Goal: Find specific page/section: Find specific page/section

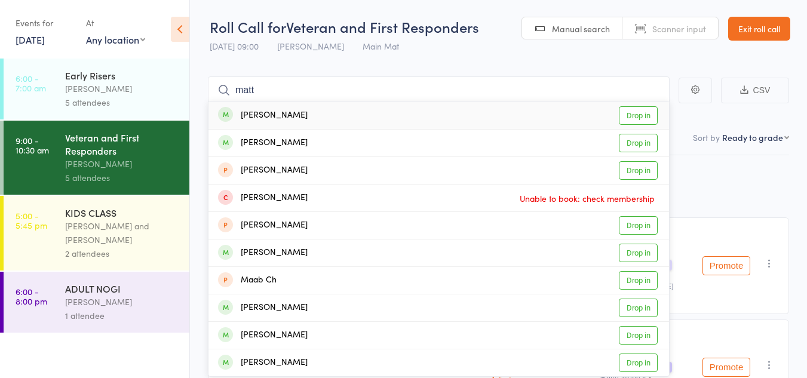
type input "matt"
click at [637, 121] on link "Drop in" at bounding box center [638, 115] width 39 height 19
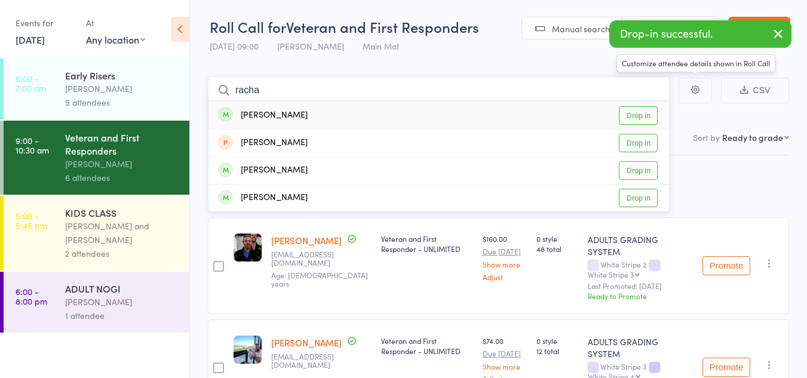
type input "racha"
click at [636, 115] on link "Drop in" at bounding box center [638, 115] width 39 height 19
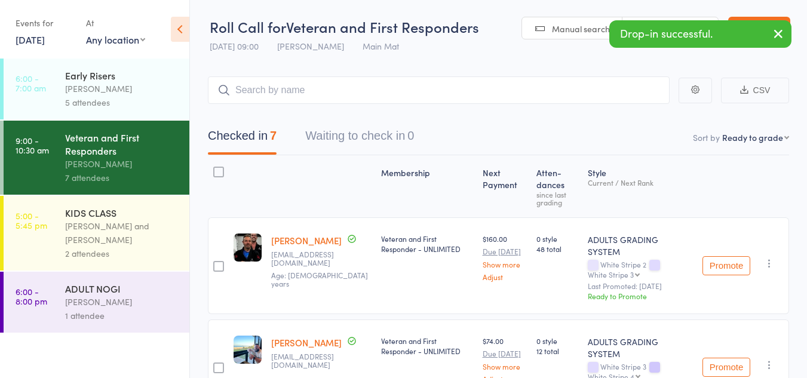
click at [99, 222] on div "[PERSON_NAME] and [PERSON_NAME]" at bounding box center [122, 232] width 114 height 27
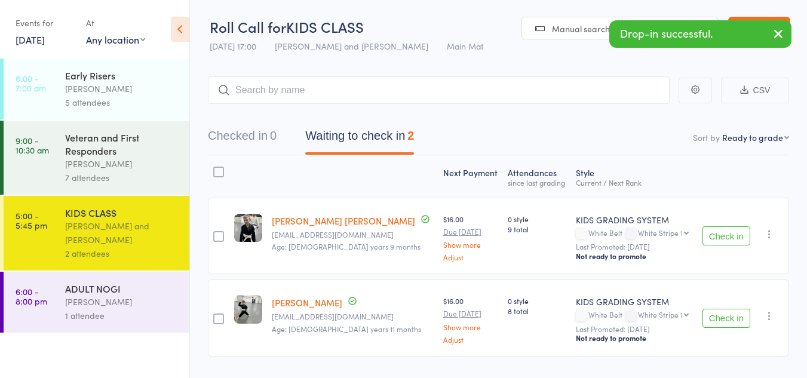
click at [109, 156] on div "Veteran and First Responders" at bounding box center [122, 144] width 114 height 26
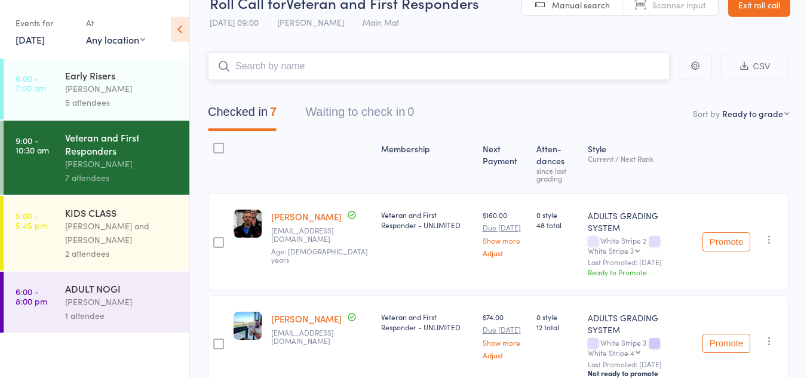
scroll to position [3, 0]
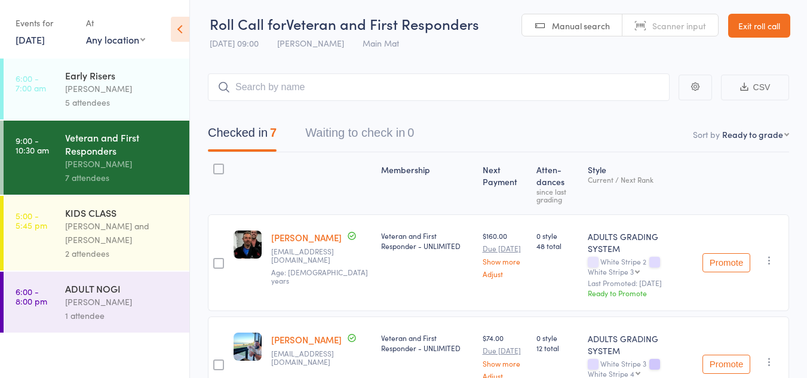
click at [35, 38] on link "[DATE]" at bounding box center [30, 39] width 29 height 13
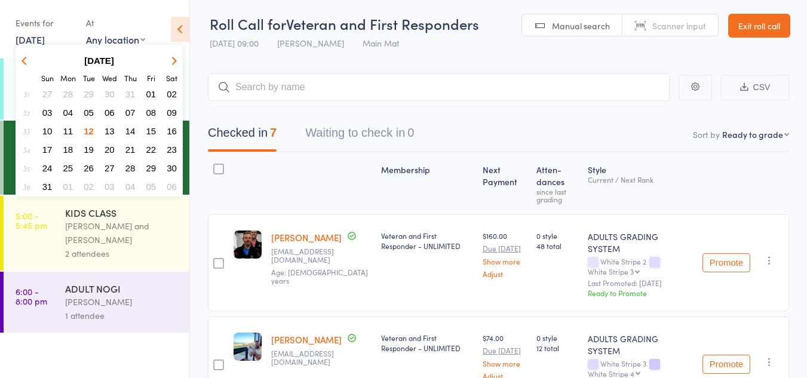
click at [68, 129] on span "11" at bounding box center [68, 131] width 10 height 10
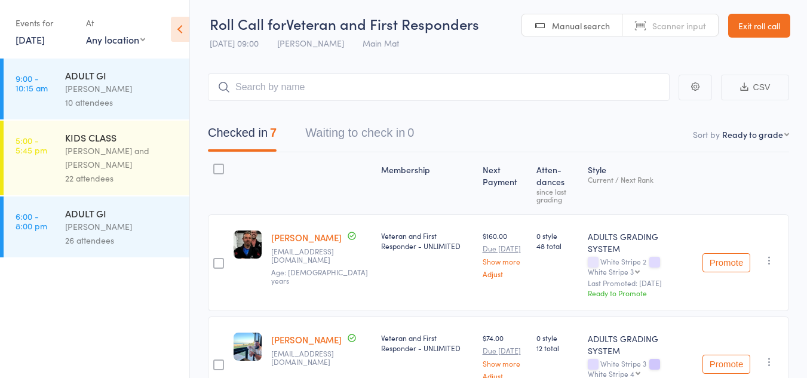
click at [78, 152] on div "[PERSON_NAME] and [PERSON_NAME]" at bounding box center [122, 157] width 114 height 27
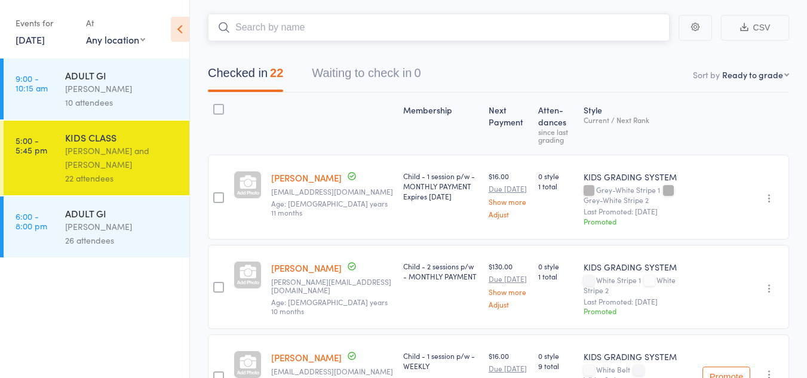
scroll to position [60, 0]
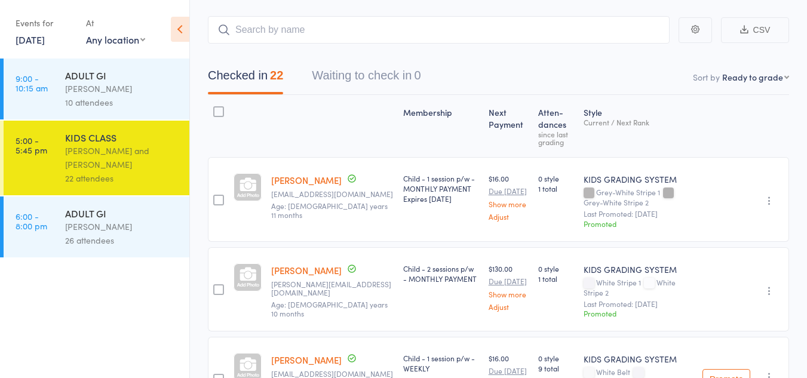
click at [84, 219] on div "ADULT GI" at bounding box center [122, 213] width 114 height 13
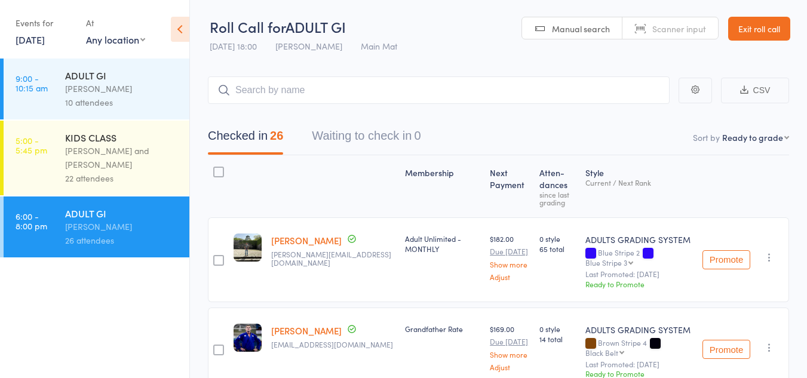
click at [45, 37] on link "[DATE]" at bounding box center [30, 39] width 29 height 13
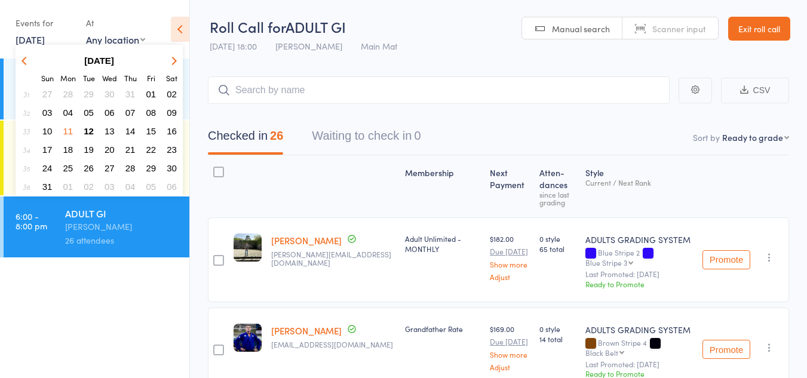
click at [90, 130] on span "12" at bounding box center [89, 131] width 10 height 10
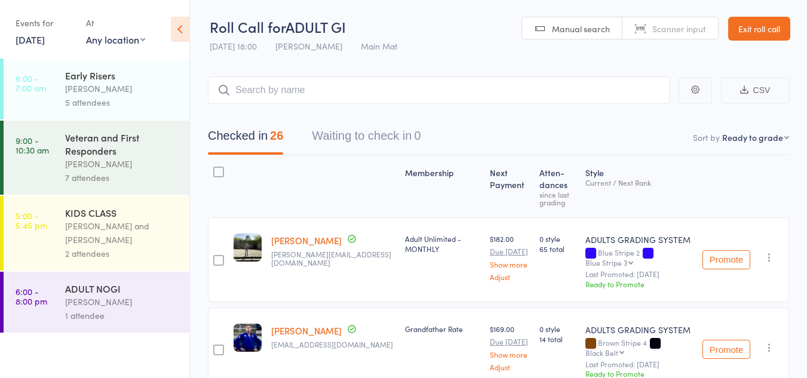
click at [93, 90] on div "[PERSON_NAME]" at bounding box center [122, 89] width 114 height 14
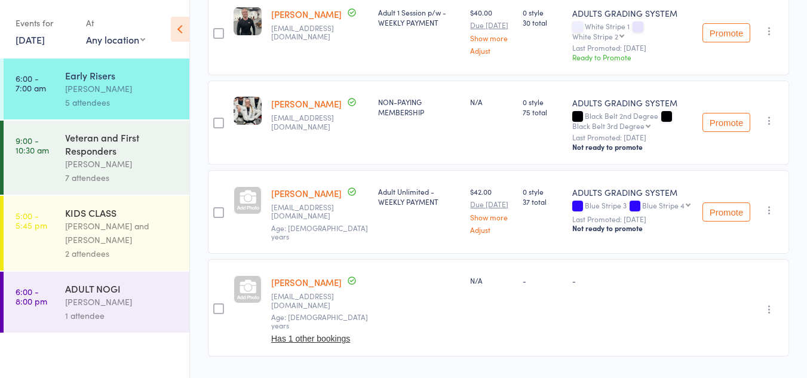
scroll to position [317, 0]
click at [101, 145] on div "Veteran and First Responders" at bounding box center [122, 144] width 114 height 26
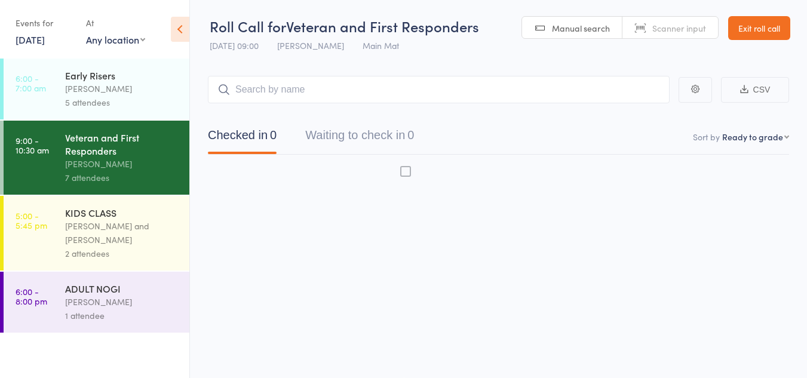
scroll to position [1, 0]
